Goal: Task Accomplishment & Management: Manage account settings

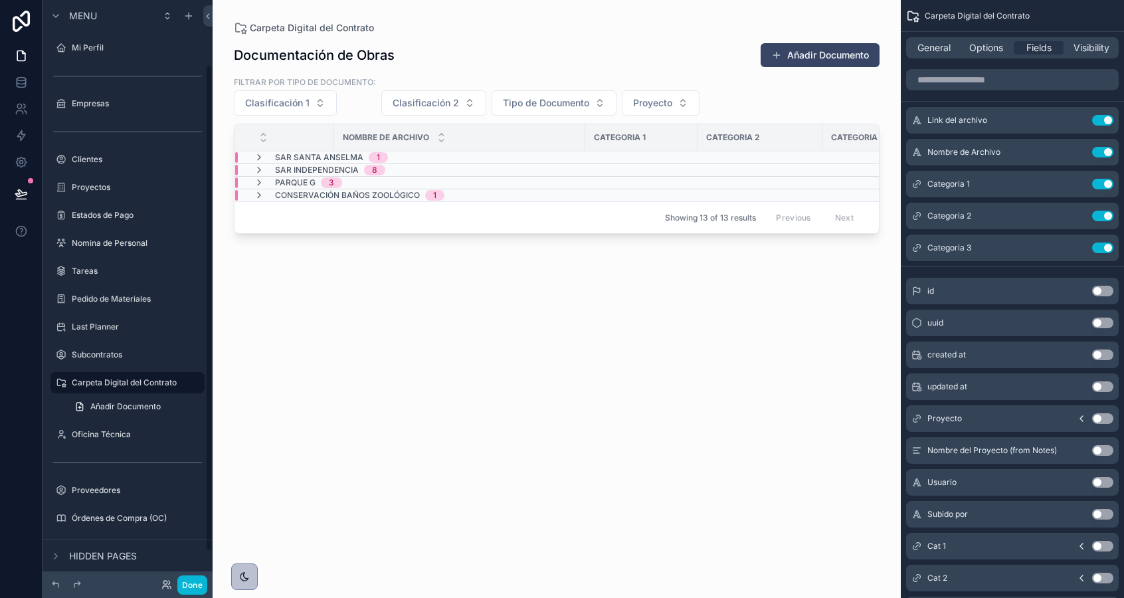
scroll to position [77, 0]
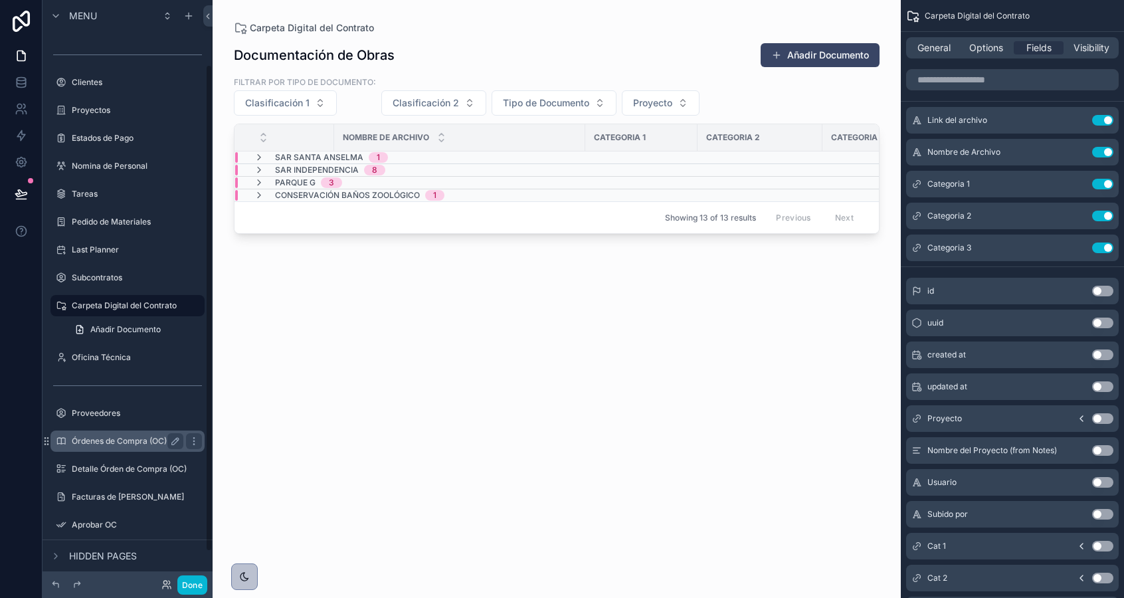
click at [140, 440] on label "Órdenes de Compra (OC)" at bounding box center [125, 441] width 106 height 11
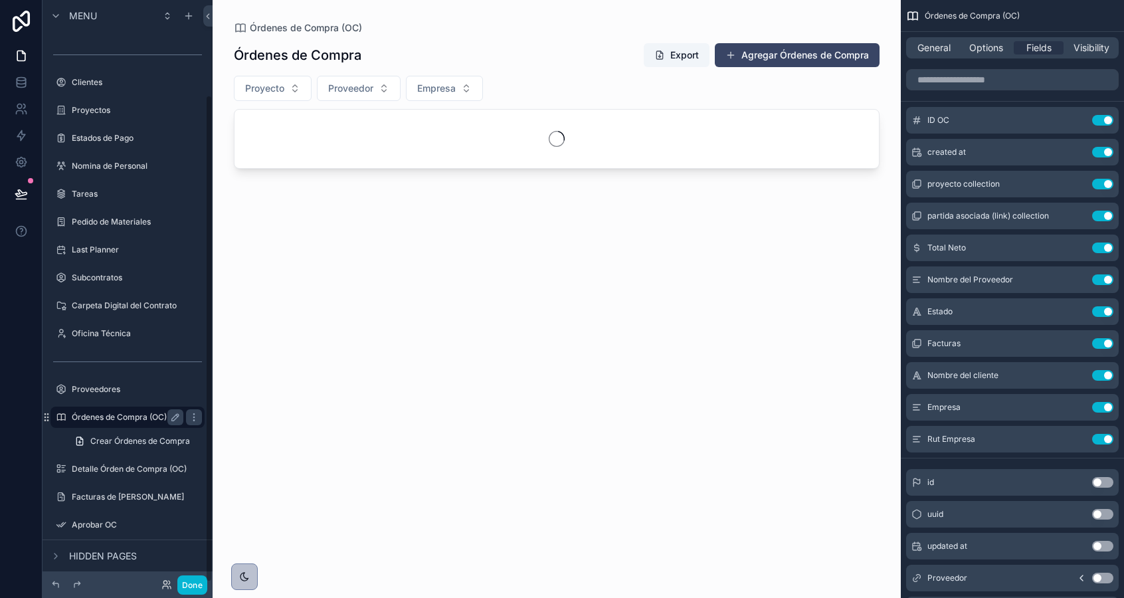
scroll to position [113, 0]
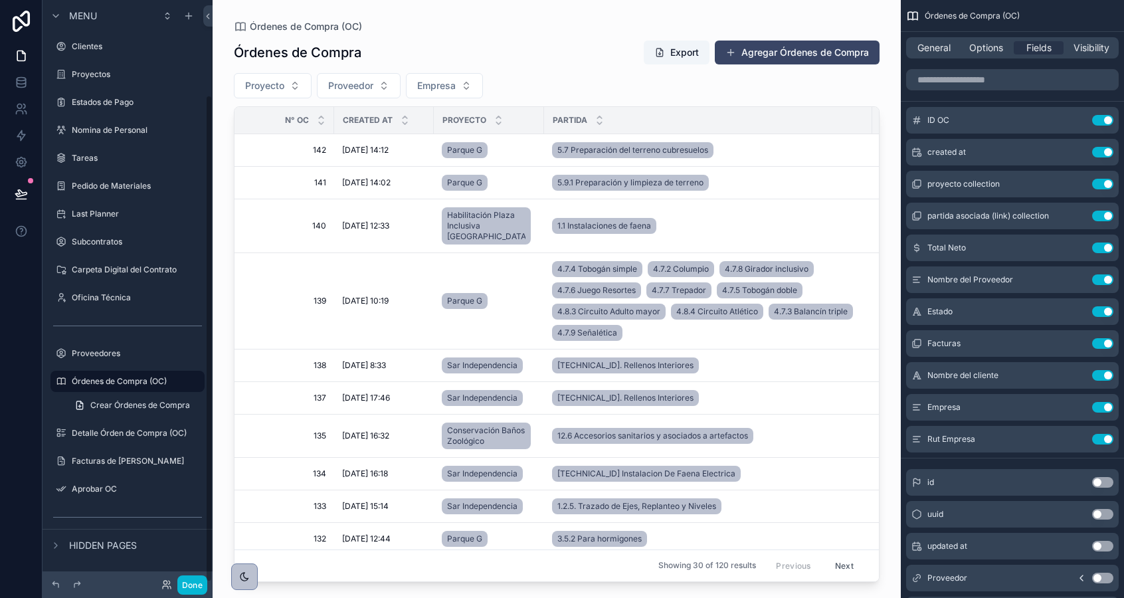
click at [292, 311] on div "scrollable content" at bounding box center [557, 291] width 688 height 582
click at [323, 301] on span "139" at bounding box center [288, 301] width 76 height 11
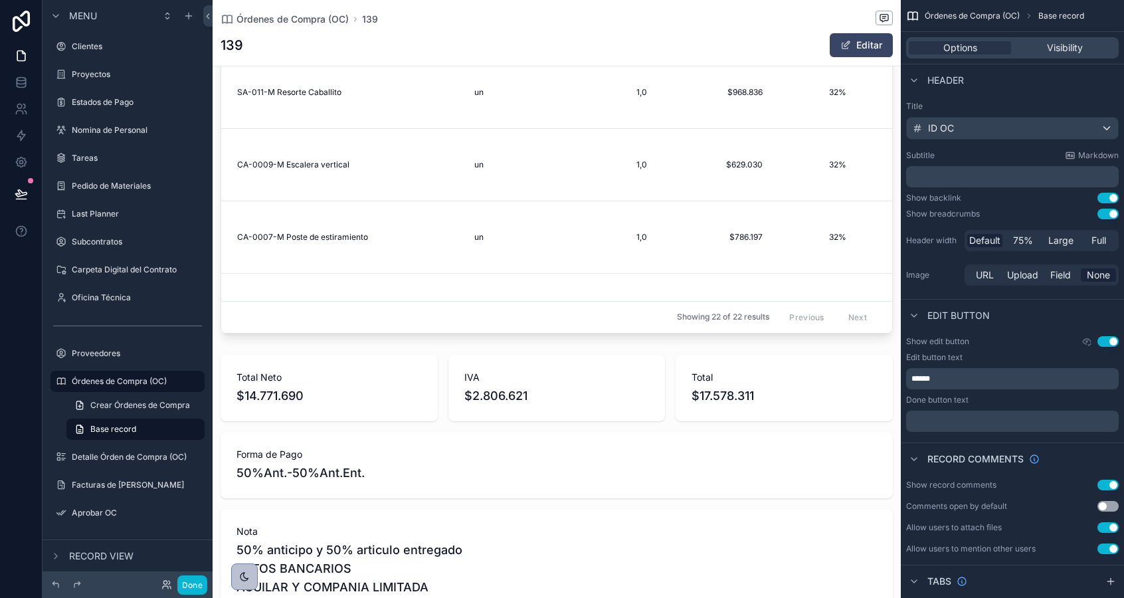
scroll to position [711, 0]
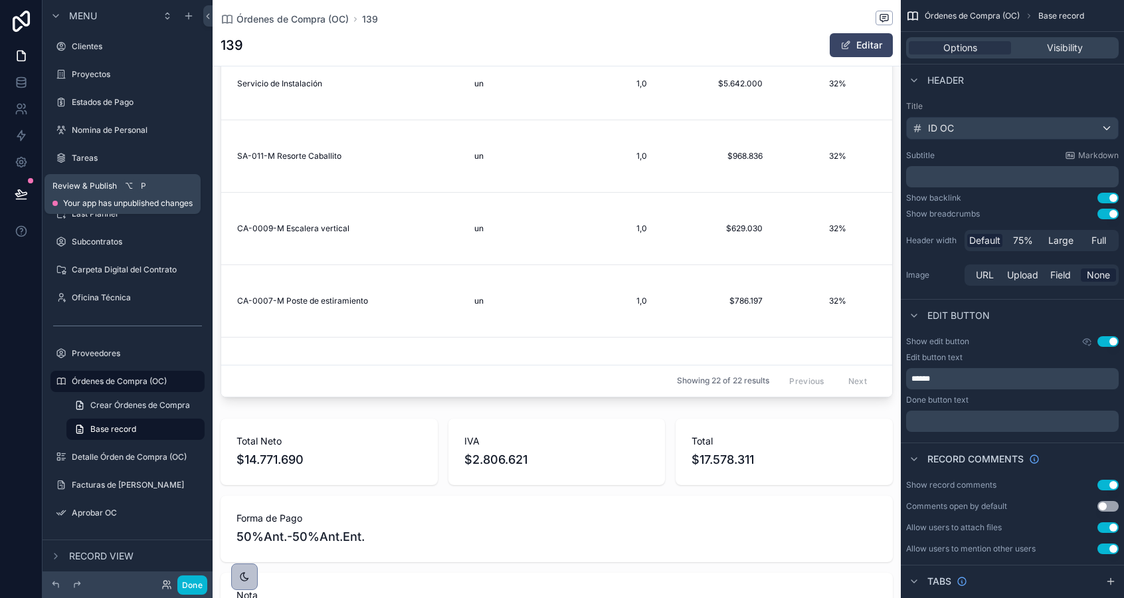
click at [24, 201] on button at bounding box center [21, 193] width 29 height 37
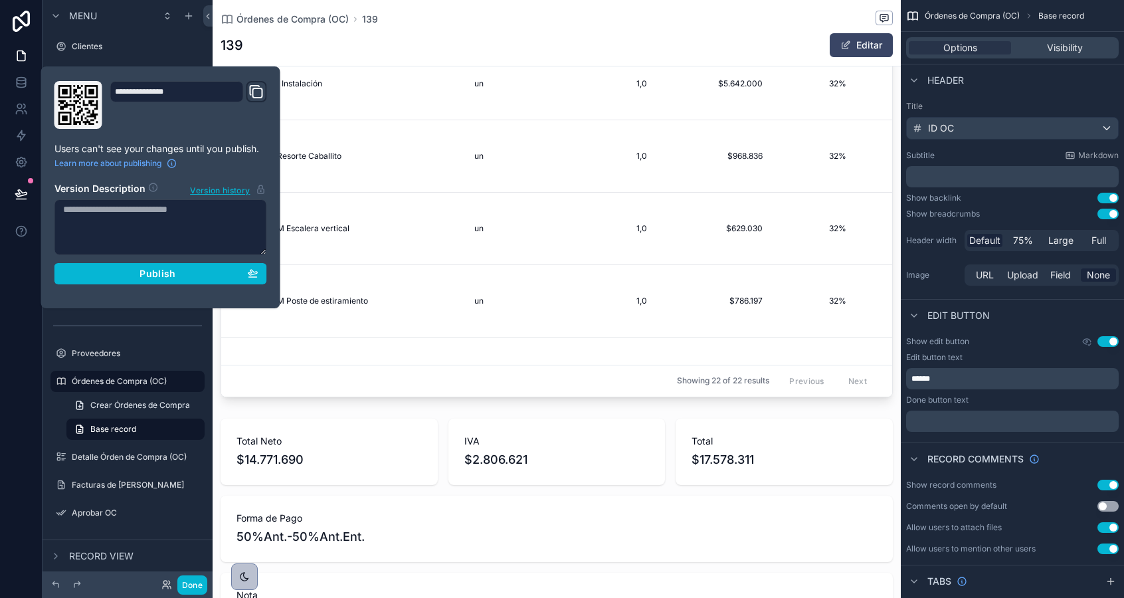
click at [180, 285] on div "**********" at bounding box center [160, 187] width 223 height 213
click at [177, 274] on div "Publish" at bounding box center [160, 274] width 195 height 12
click at [19, 58] on icon at bounding box center [21, 55] width 13 height 13
